Goal: Navigation & Orientation: Find specific page/section

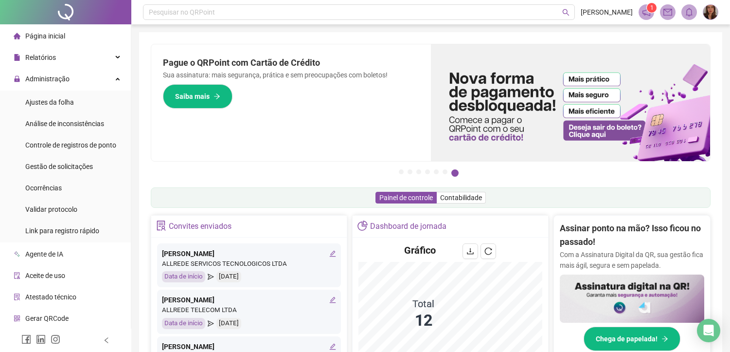
click at [491, 251] on icon "reload" at bounding box center [488, 251] width 8 height 8
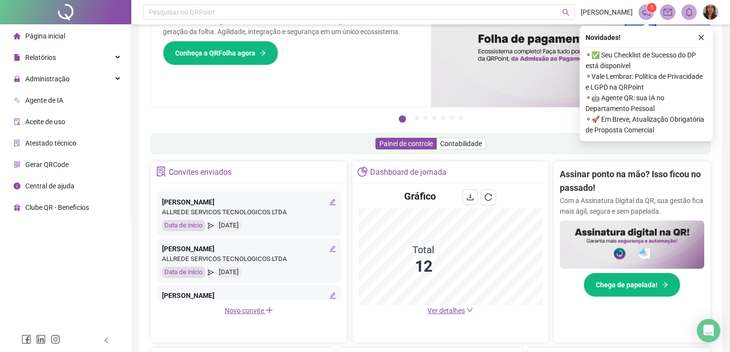
scroll to position [162, 0]
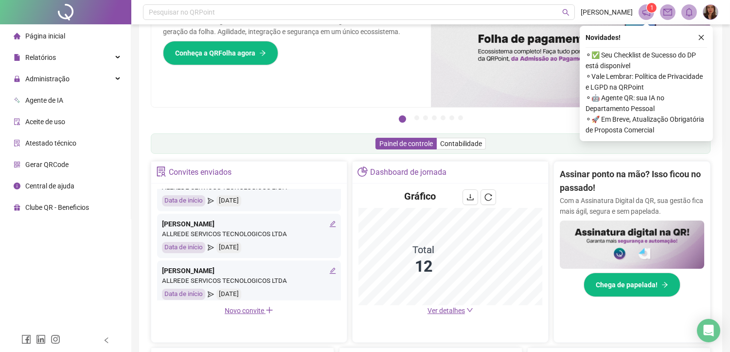
click at [448, 312] on span "Ver detalhes" at bounding box center [445, 310] width 37 height 8
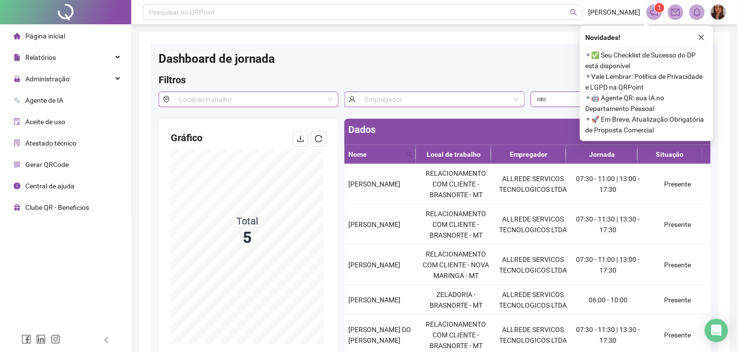
click at [702, 37] on icon "close" at bounding box center [701, 37] width 5 height 5
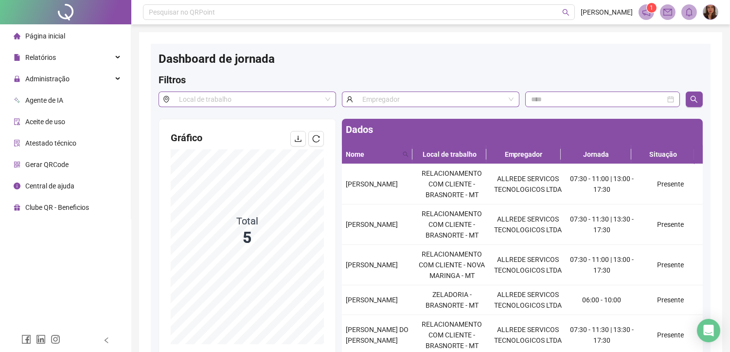
click at [51, 35] on span "Página inicial" at bounding box center [45, 36] width 40 height 8
